Goal: Information Seeking & Learning: Learn about a topic

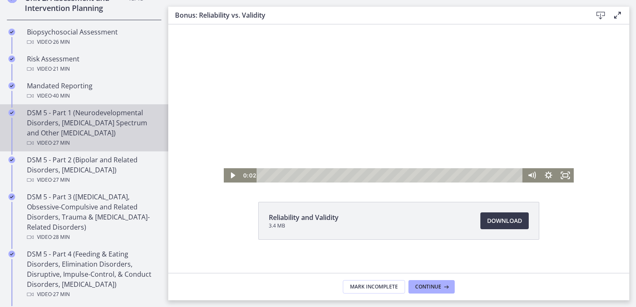
scroll to position [307, 0]
click at [57, 130] on div "DSM 5 - Part 1 (Neurodevelopmental Disorders, [MEDICAL_DATA] Spectrum and Other…" at bounding box center [92, 129] width 131 height 40
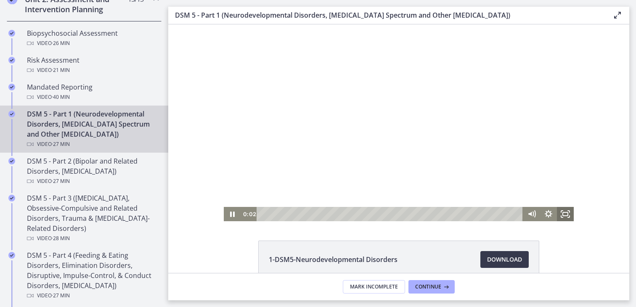
click at [564, 216] on rect "Fullscreen" at bounding box center [565, 213] width 5 height 3
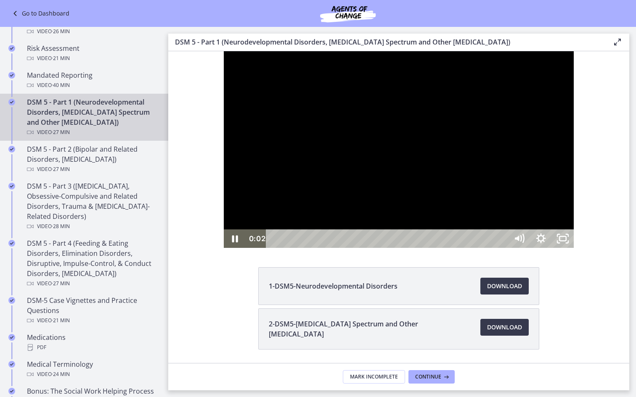
scroll to position [268, 0]
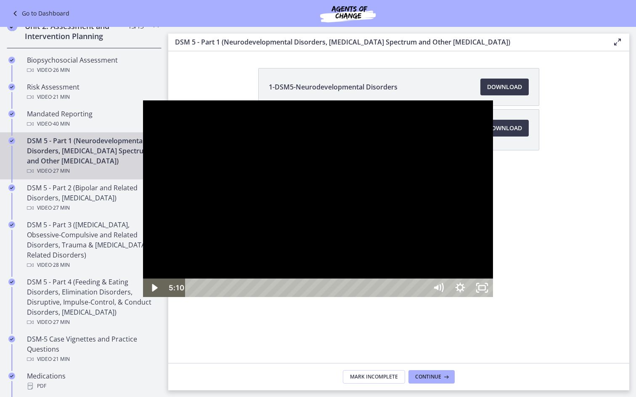
click at [480, 250] on div at bounding box center [318, 198] width 350 height 197
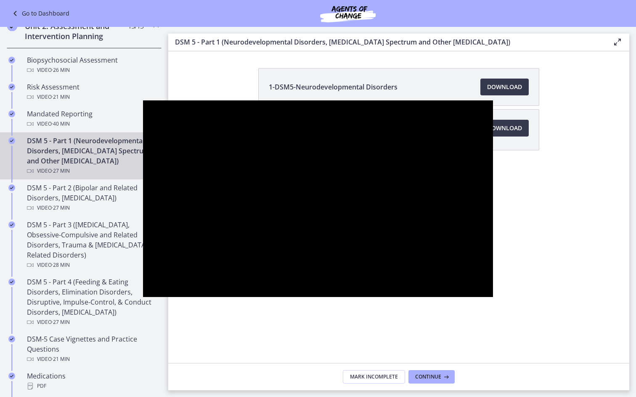
click at [493, 264] on div at bounding box center [318, 198] width 350 height 197
click at [143, 100] on button "Play Video: cmseadc4lpnc72iv6tpg.mp4" at bounding box center [143, 100] width 0 height 0
click at [143, 100] on button "Pause: cmseadc4lpnc72iv6tpg.mp4" at bounding box center [143, 100] width 0 height 0
click at [493, 264] on div at bounding box center [318, 198] width 350 height 197
click at [445, 255] on div at bounding box center [318, 198] width 350 height 197
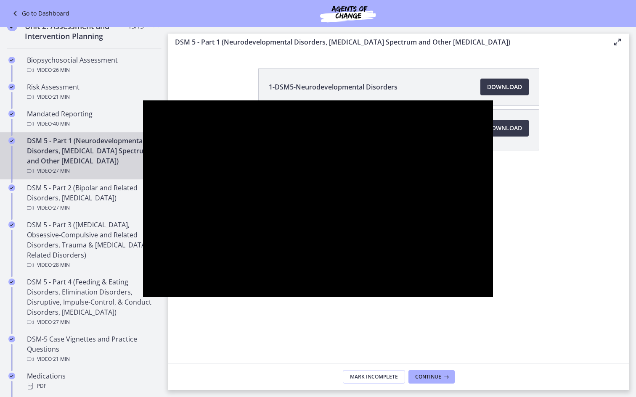
click at [445, 255] on div at bounding box center [318, 198] width 350 height 197
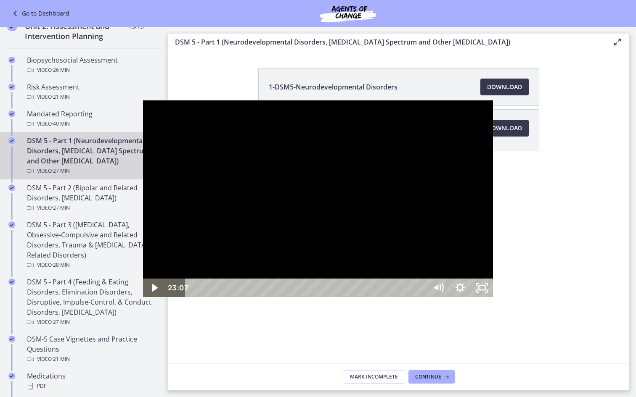
click at [446, 206] on div at bounding box center [318, 198] width 350 height 197
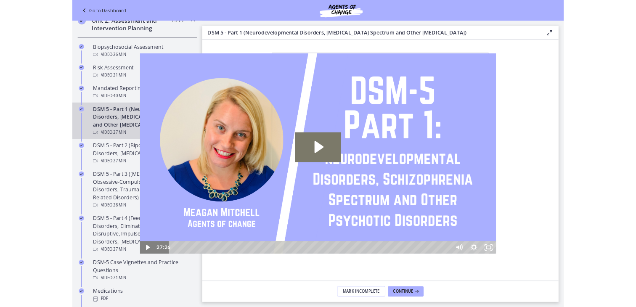
scroll to position [307, 0]
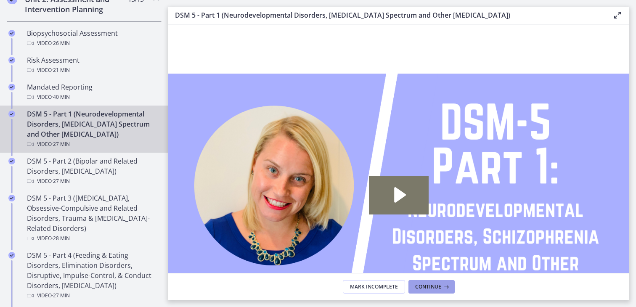
click at [444, 283] on icon at bounding box center [445, 286] width 8 height 7
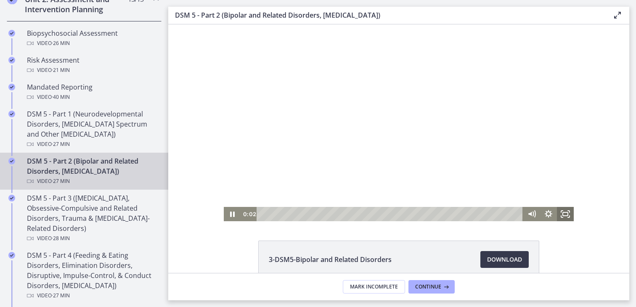
click at [566, 216] on rect "Fullscreen" at bounding box center [565, 213] width 5 height 3
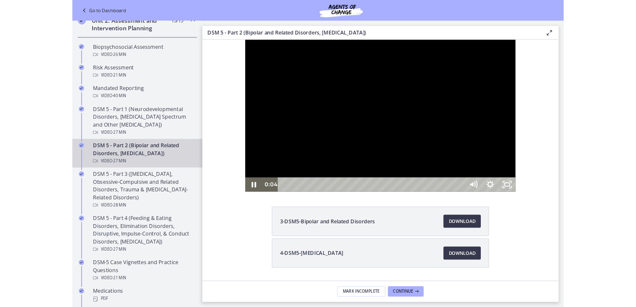
scroll to position [307, 0]
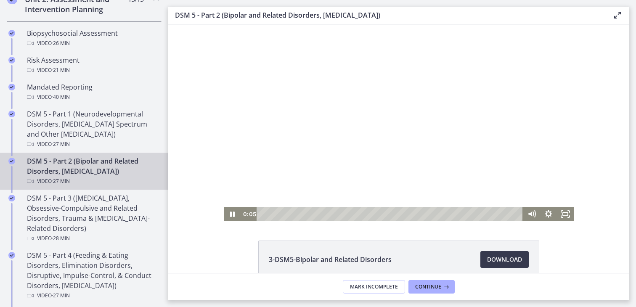
click at [310, 82] on div at bounding box center [399, 122] width 350 height 197
